Goal: Find specific page/section: Find specific page/section

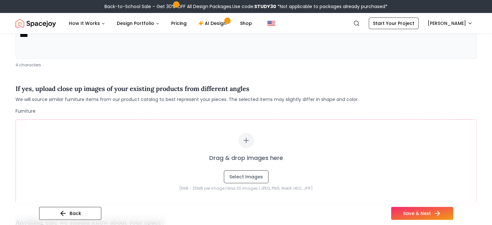
scroll to position [181, 0]
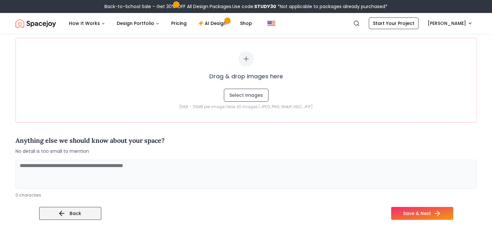
click at [49, 216] on button "Back" at bounding box center [70, 213] width 62 height 13
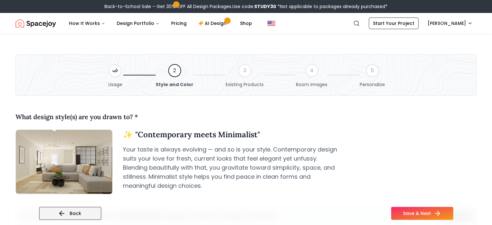
click at [53, 212] on button "Back" at bounding box center [70, 213] width 62 height 13
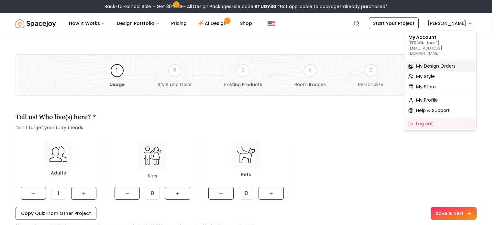
click at [432, 63] on span "My Design Orders" at bounding box center [435, 66] width 39 height 6
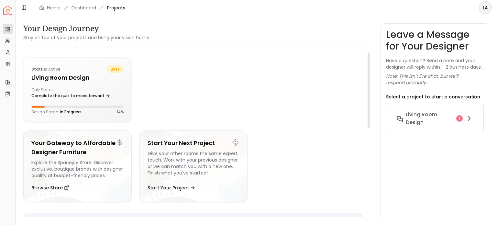
click at [177, 110] on div at bounding box center [251, 89] width 224 height 65
click at [442, 119] on h6 "Living Room design" at bounding box center [430, 119] width 48 height 16
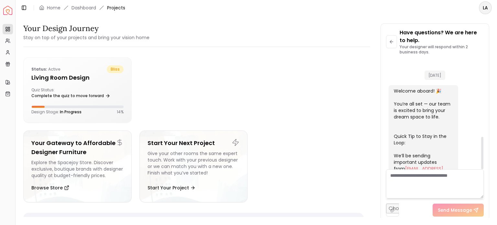
scroll to position [259, 0]
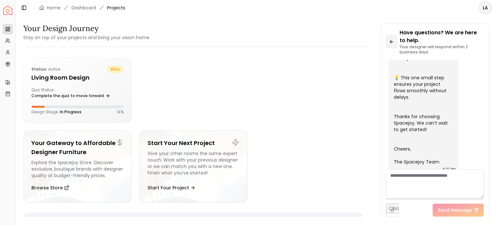
click at [388, 41] on button at bounding box center [391, 41] width 11 height 13
